Goal: Information Seeking & Learning: Learn about a topic

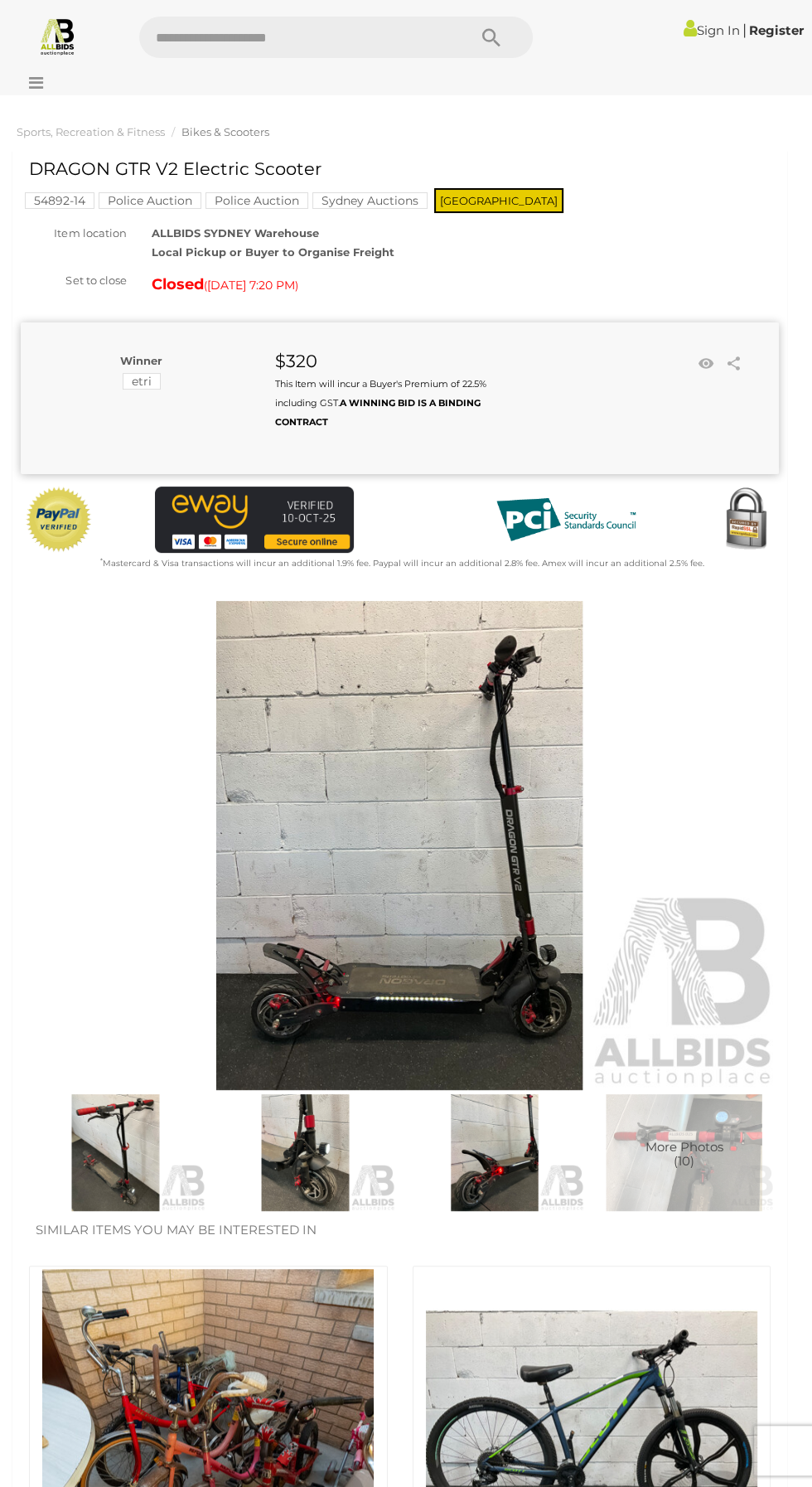
click at [297, 988] on img at bounding box center [399, 845] width 758 height 489
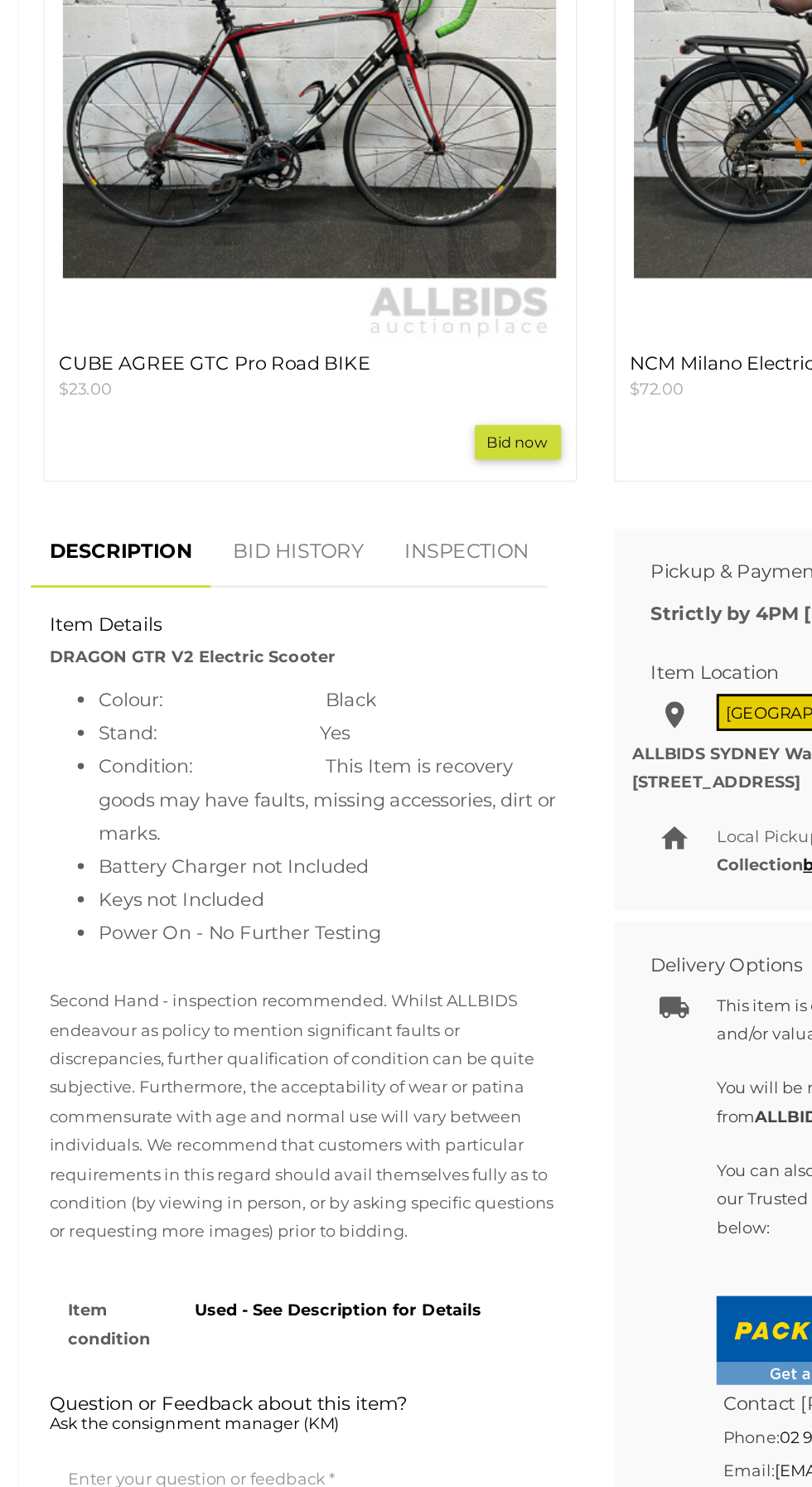
scroll to position [1329, 0]
